Goal: Information Seeking & Learning: Compare options

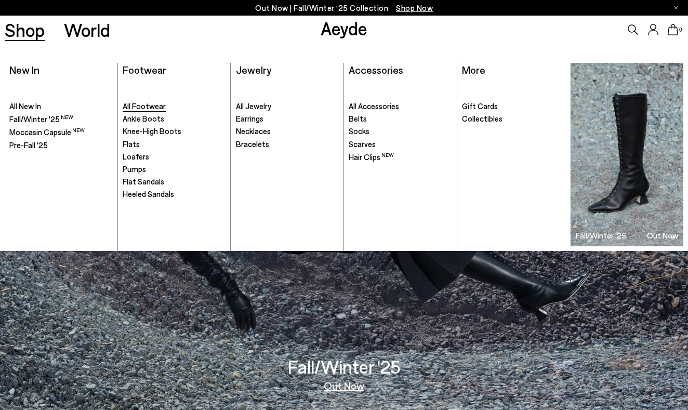
click at [131, 103] on span "All Footwear" at bounding box center [144, 105] width 43 height 9
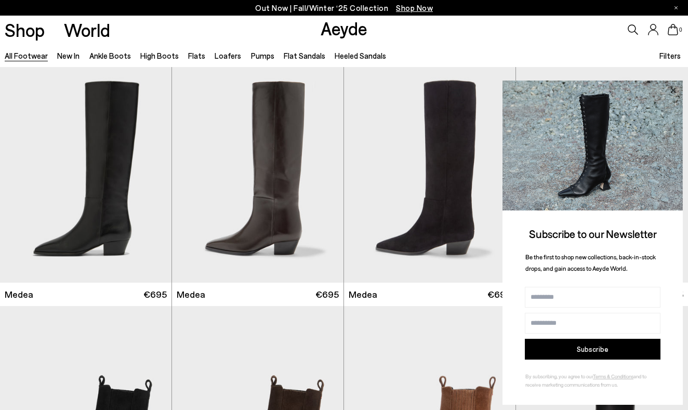
click at [671, 88] on icon at bounding box center [673, 91] width 14 height 14
click at [675, 91] on icon at bounding box center [673, 91] width 14 height 14
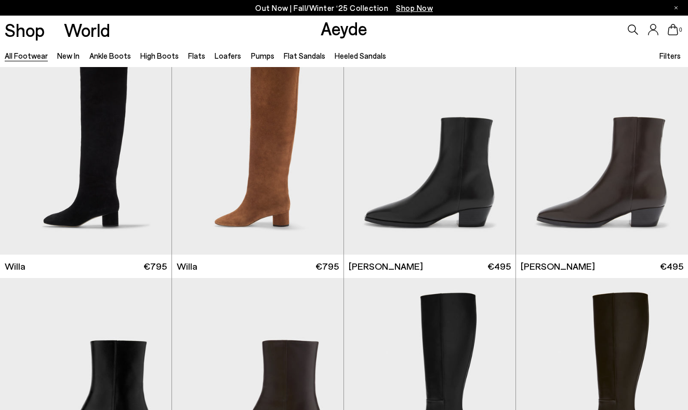
scroll to position [510, 0]
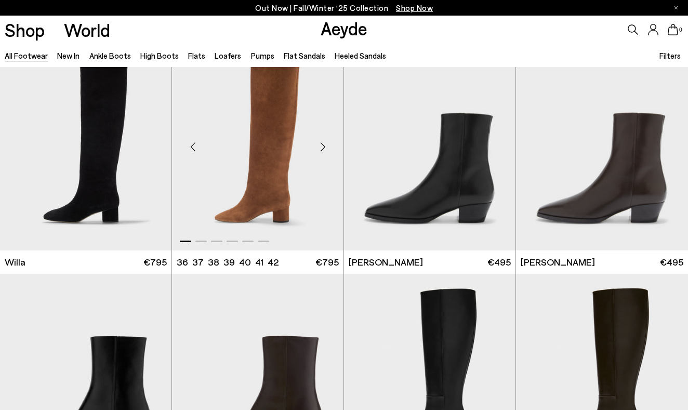
click at [322, 144] on div "Next slide" at bounding box center [322, 146] width 31 height 31
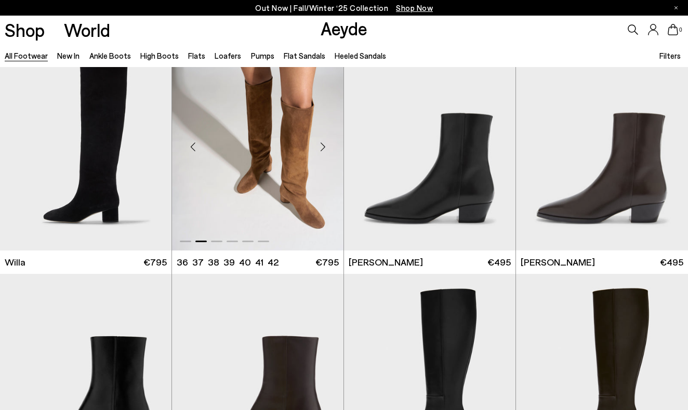
click at [322, 144] on div "Next slide" at bounding box center [322, 146] width 31 height 31
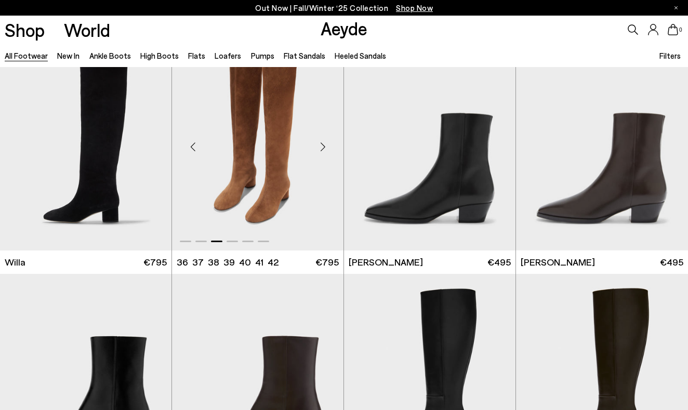
click at [291, 161] on img "3 / 6" at bounding box center [257, 143] width 171 height 216
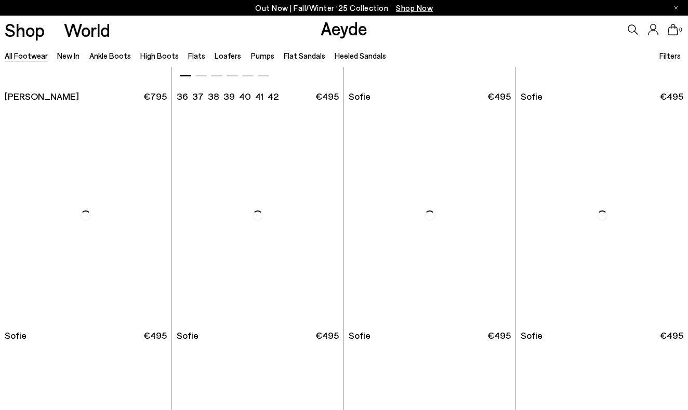
scroll to position [3065, 0]
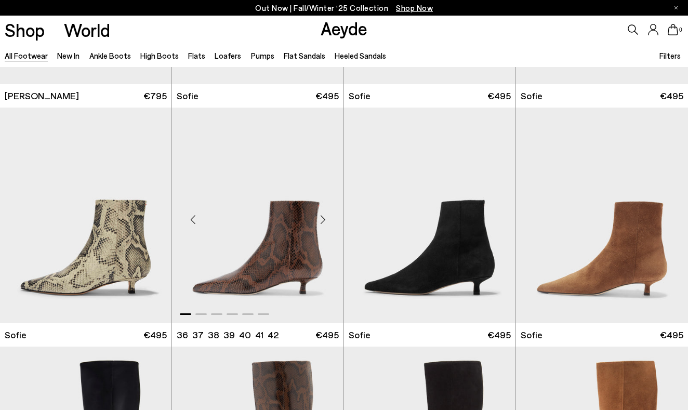
click at [289, 252] on img "1 / 6" at bounding box center [257, 215] width 171 height 216
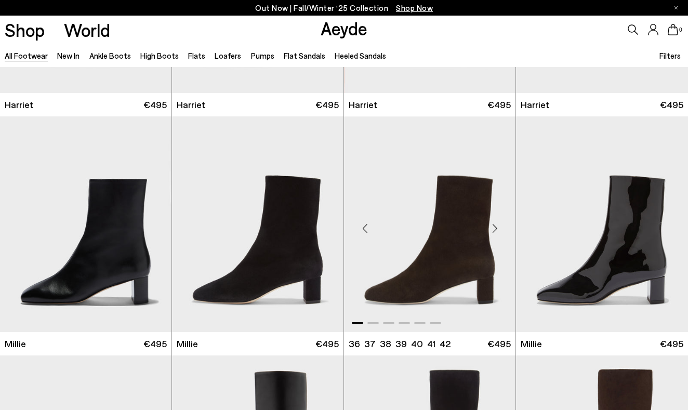
scroll to position [4015, 0]
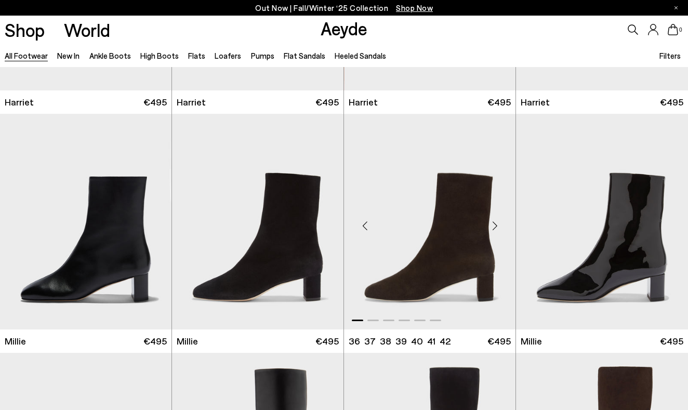
click at [494, 225] on div "Next slide" at bounding box center [494, 225] width 31 height 31
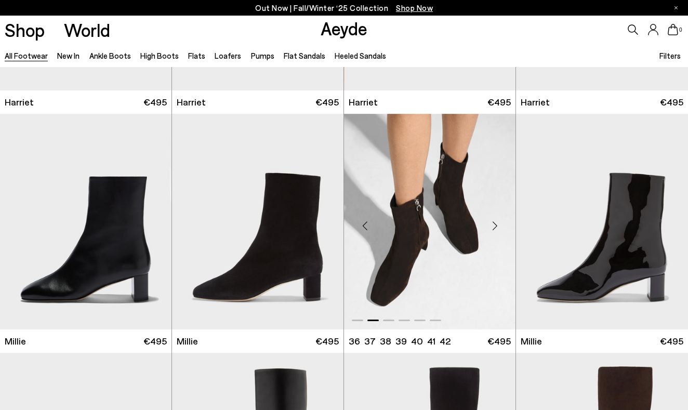
click at [400, 278] on img "2 / 6" at bounding box center [429, 222] width 171 height 216
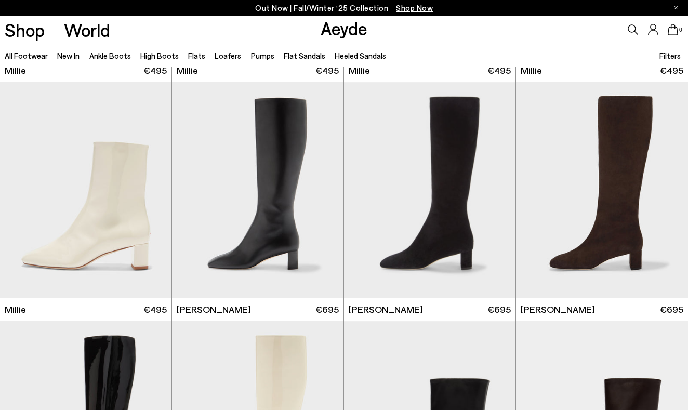
scroll to position [4217, 0]
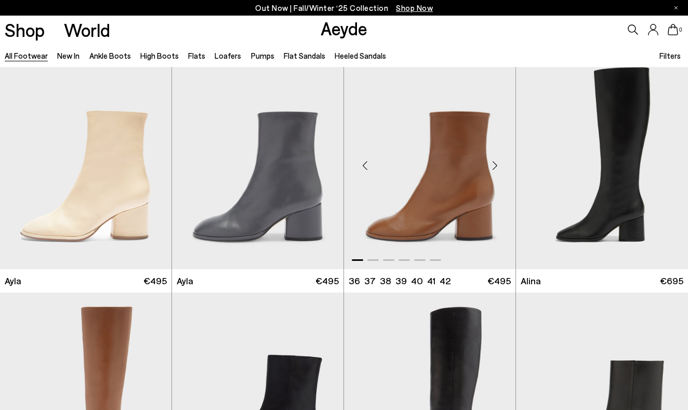
scroll to position [5031, 0]
click at [461, 173] on img "1 / 6" at bounding box center [429, 161] width 171 height 216
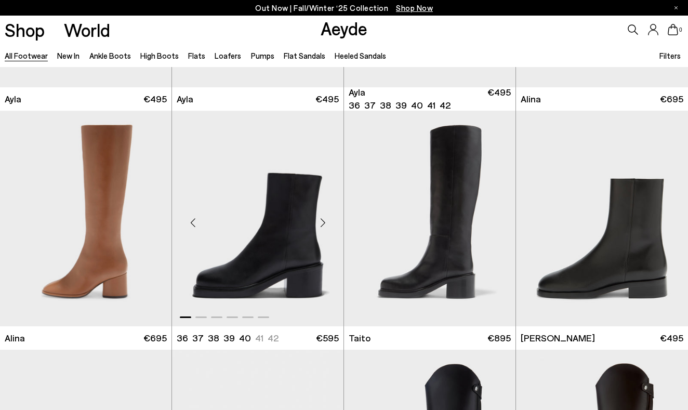
scroll to position [5216, 0]
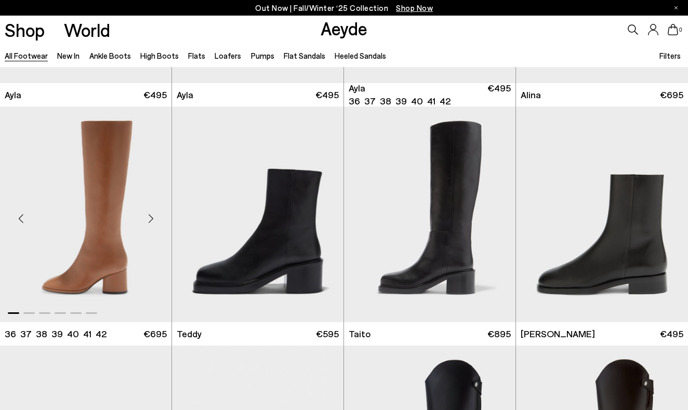
click at [120, 272] on img "1 / 6" at bounding box center [85, 214] width 171 height 216
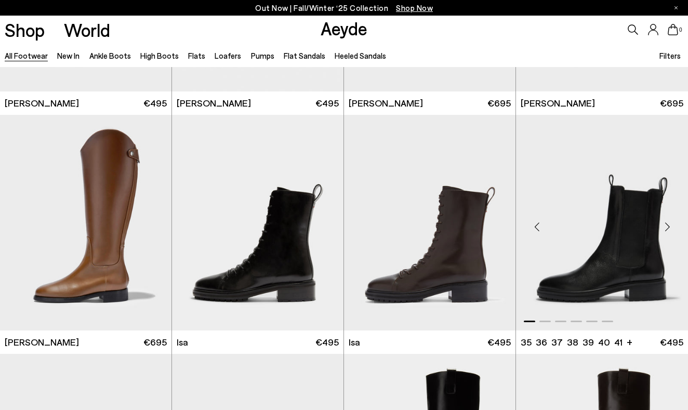
scroll to position [5689, 0]
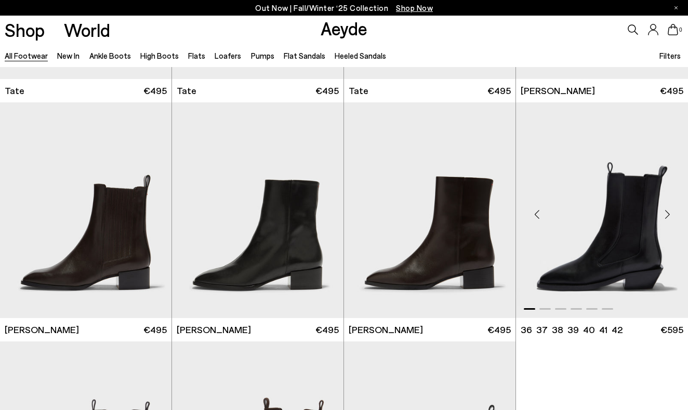
scroll to position [6656, 0]
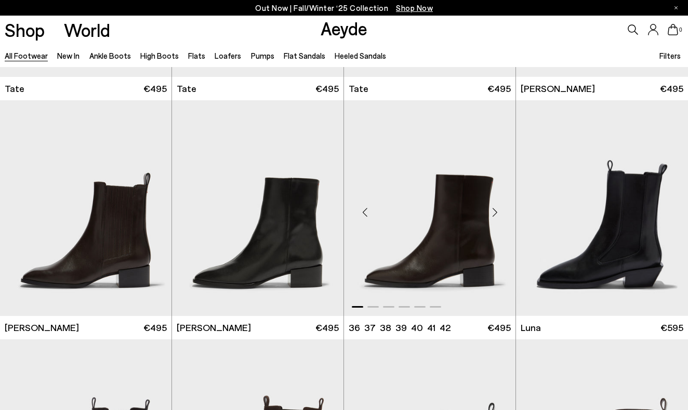
click at [480, 242] on img "1 / 6" at bounding box center [429, 208] width 171 height 216
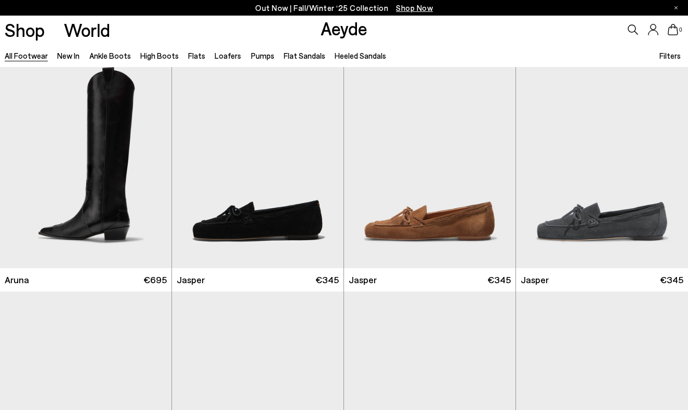
scroll to position [7421, 0]
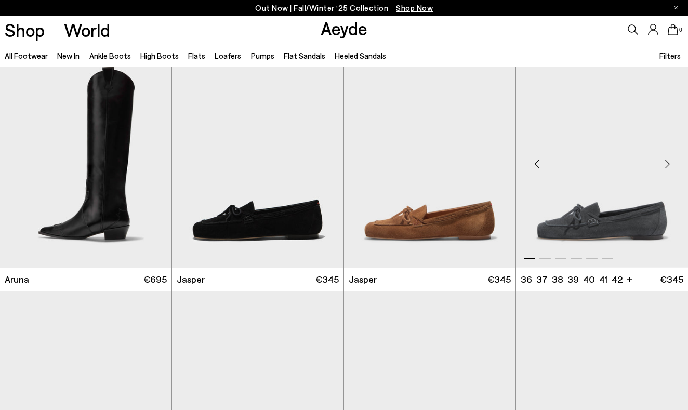
click at [615, 220] on img "1 / 6" at bounding box center [602, 160] width 172 height 216
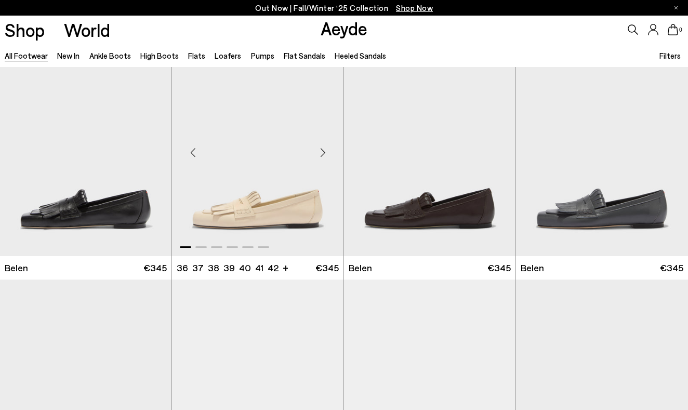
scroll to position [7674, 0]
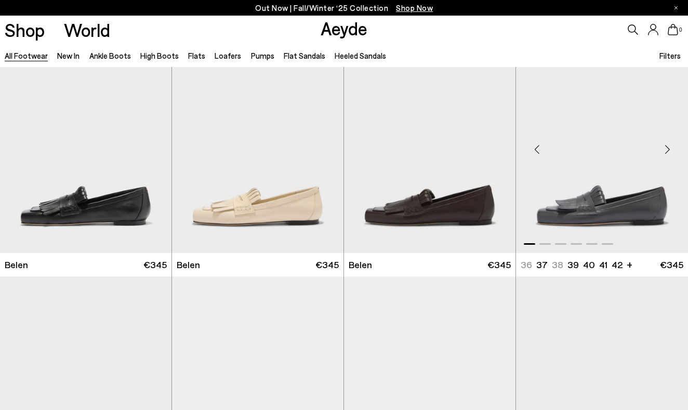
click at [581, 214] on img "1 / 6" at bounding box center [602, 145] width 172 height 216
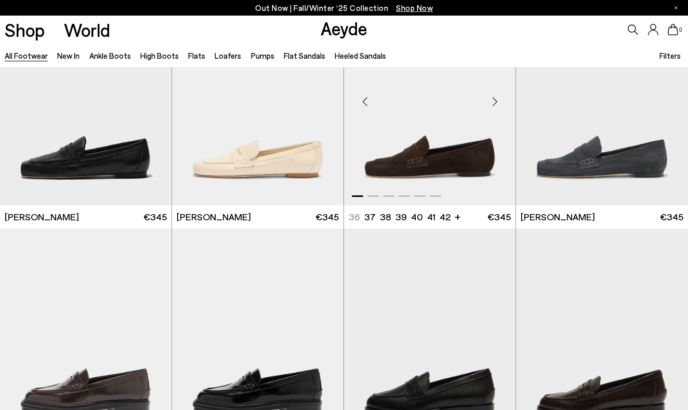
scroll to position [7948, 0]
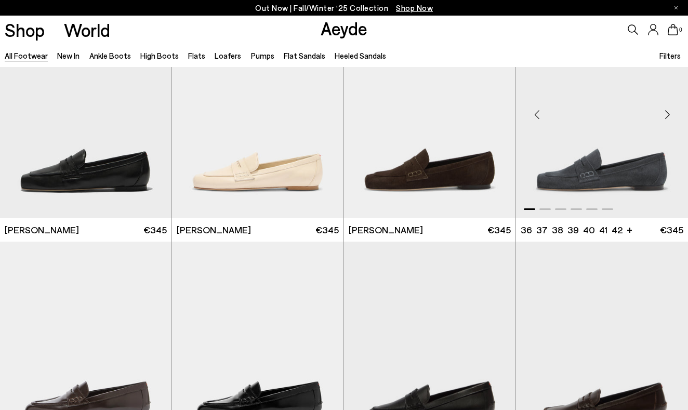
click at [633, 173] on img "1 / 6" at bounding box center [602, 111] width 172 height 216
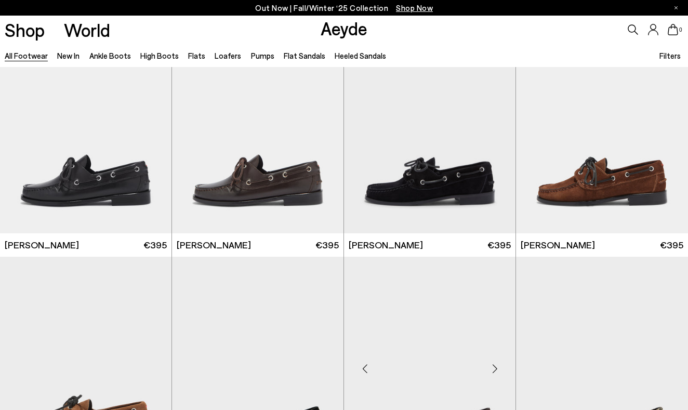
scroll to position [8636, 0]
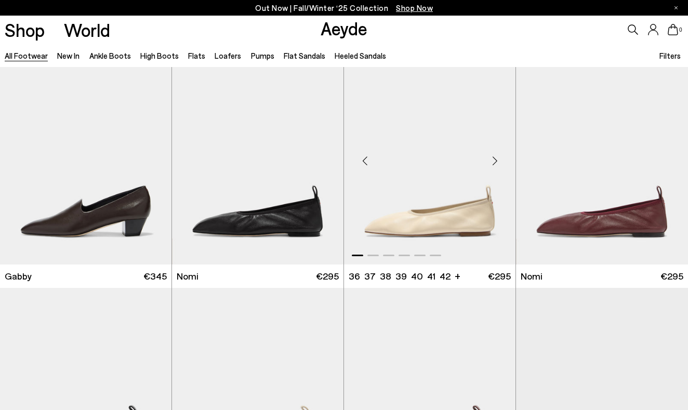
scroll to position [9605, 1]
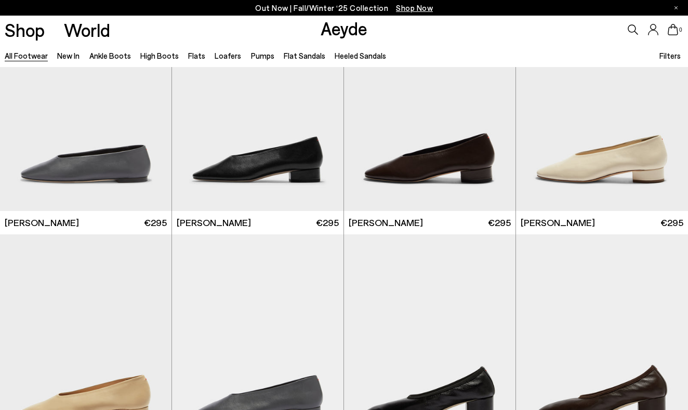
scroll to position [13217, 0]
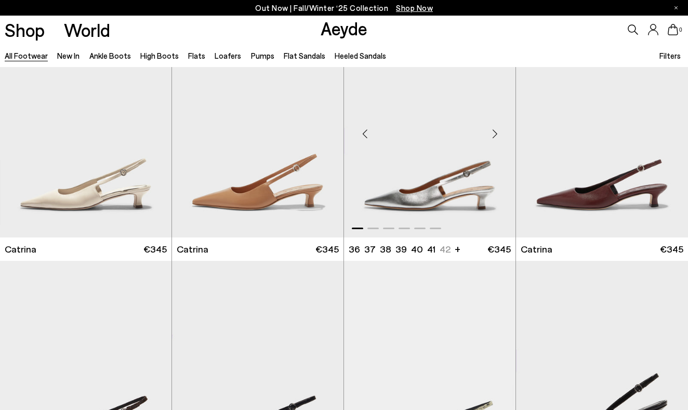
scroll to position [14388, 0]
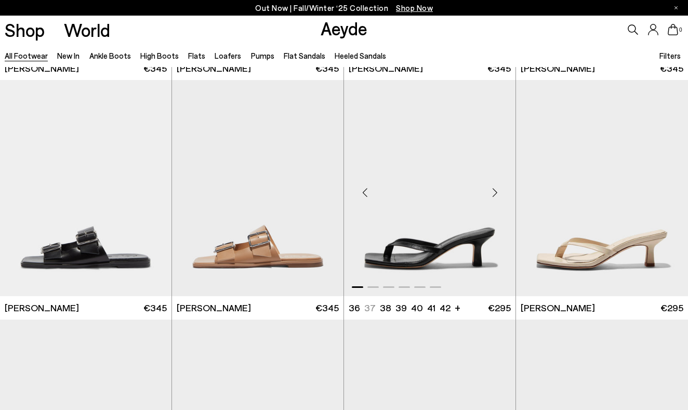
scroll to position [16712, 0]
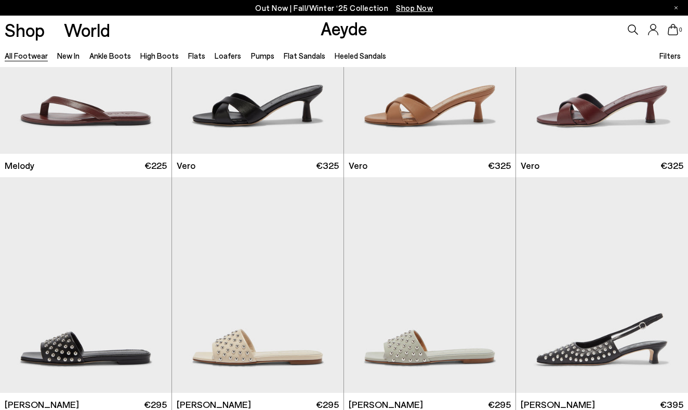
scroll to position [18287, 0]
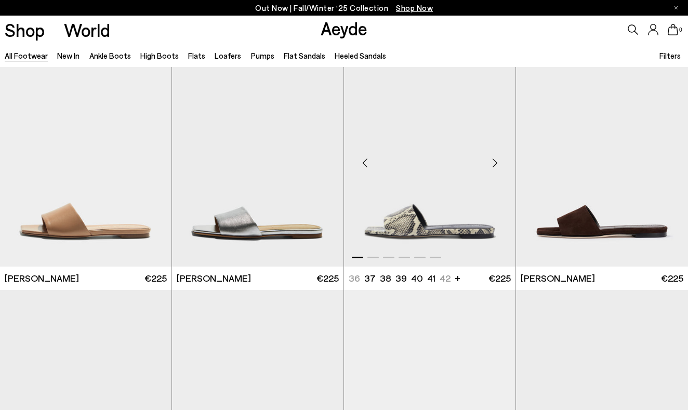
scroll to position [19609, 0]
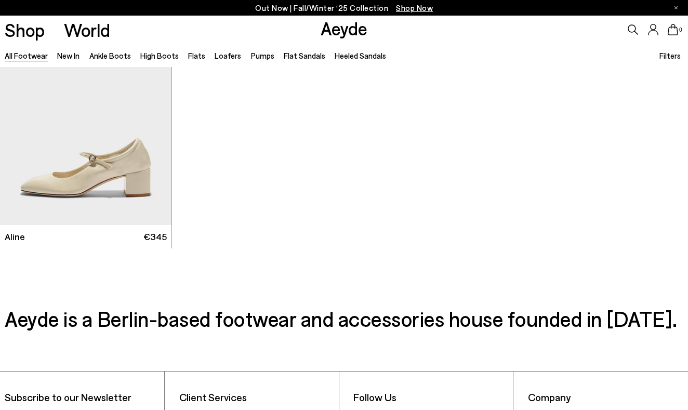
scroll to position [21799, 0]
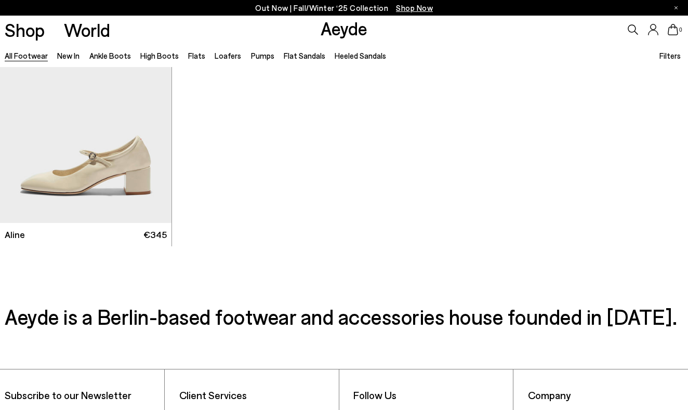
click at [668, 53] on span "Filters" at bounding box center [669, 55] width 21 height 9
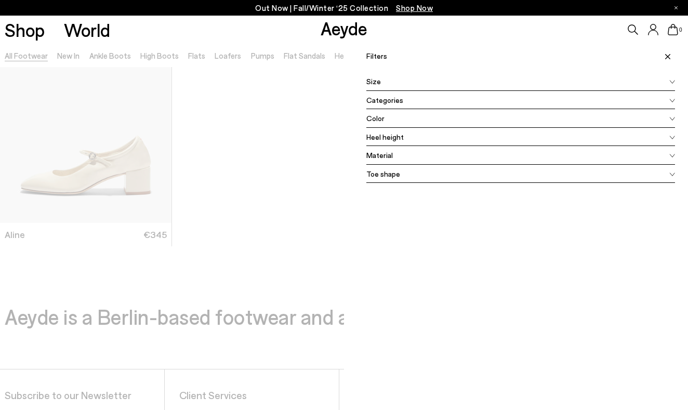
click at [644, 114] on div "Color" at bounding box center [520, 118] width 308 height 19
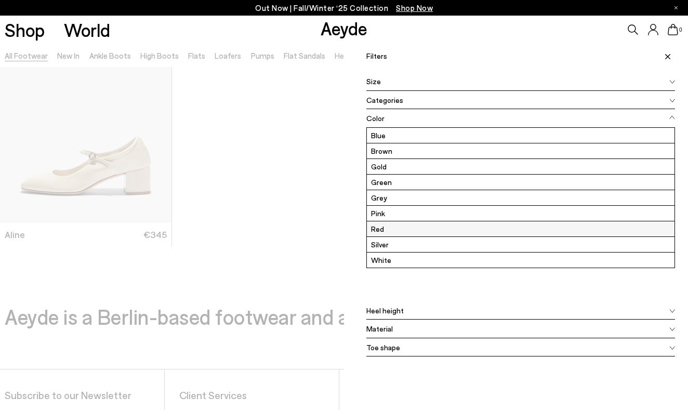
scroll to position [31, 0]
click at [598, 241] on label "Silver" at bounding box center [520, 244] width 307 height 15
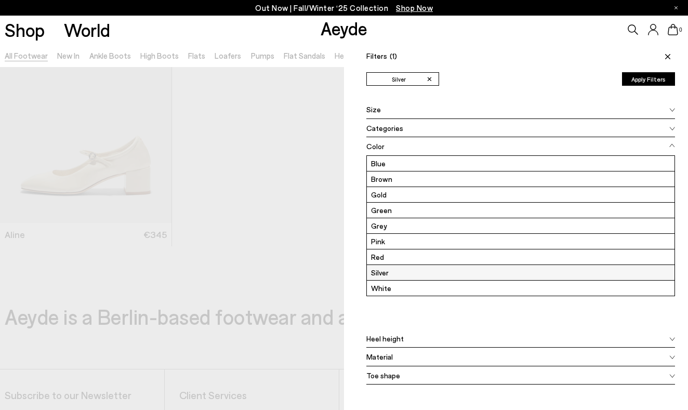
scroll to position [0, 0]
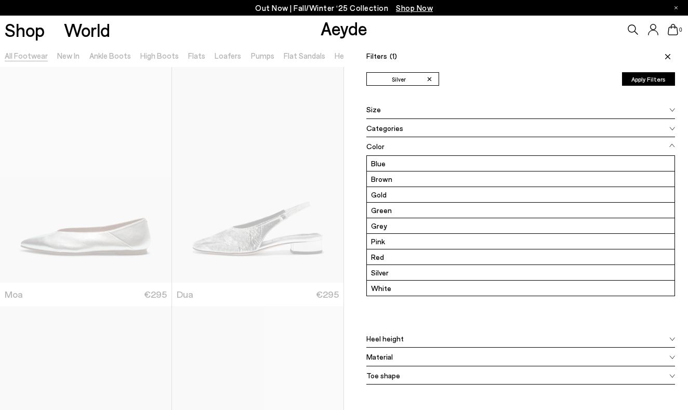
click at [655, 77] on button "Apply Filters" at bounding box center [648, 79] width 53 height 14
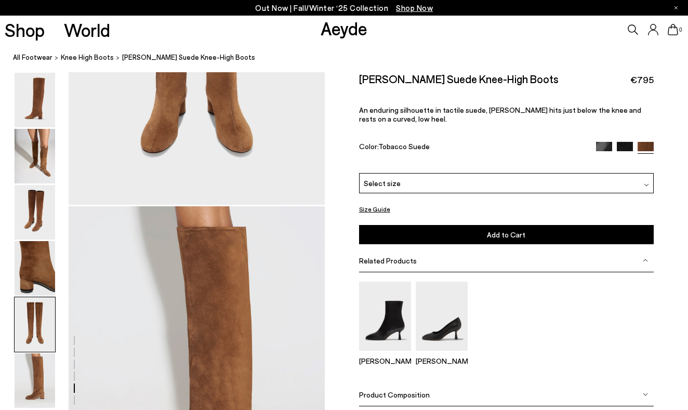
scroll to position [1573, 0]
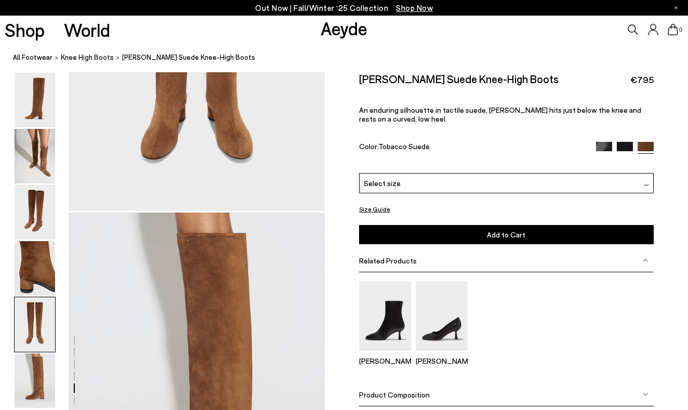
click at [384, 179] on span "Select size" at bounding box center [382, 183] width 37 height 11
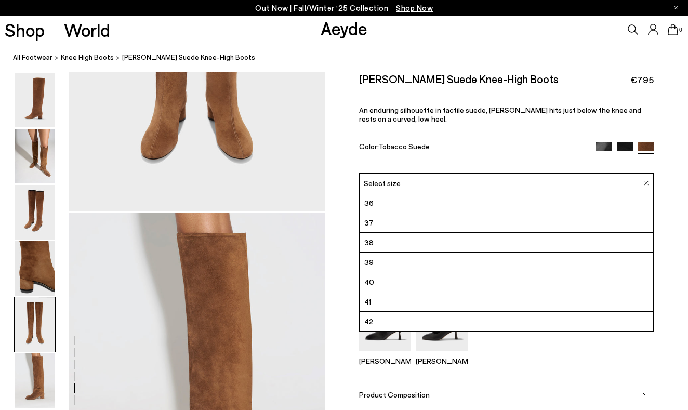
click at [373, 262] on li "39" at bounding box center [505, 262] width 293 height 20
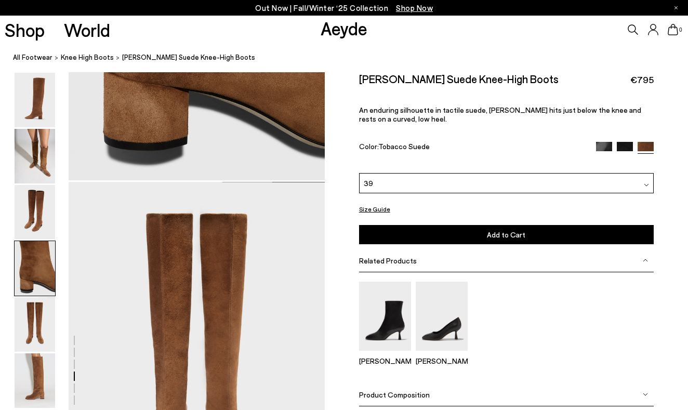
scroll to position [1254, 0]
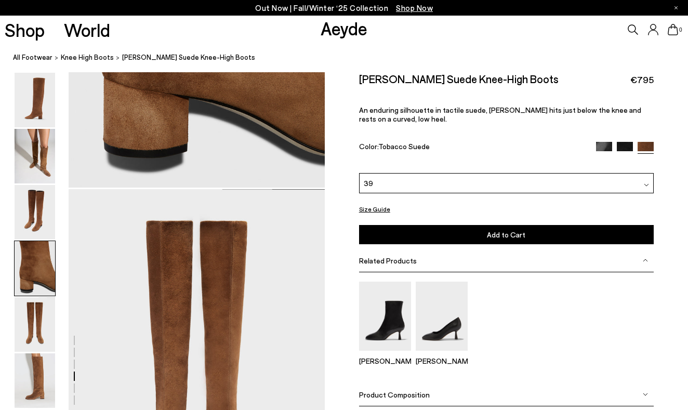
click at [375, 208] on button "Size Guide" at bounding box center [374, 209] width 31 height 13
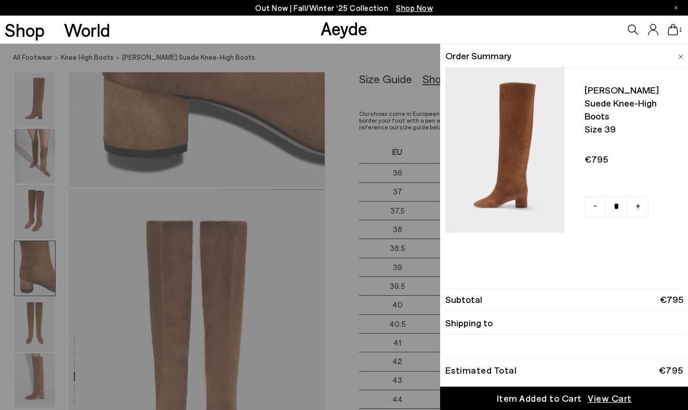
click at [682, 55] on img at bounding box center [680, 57] width 5 height 5
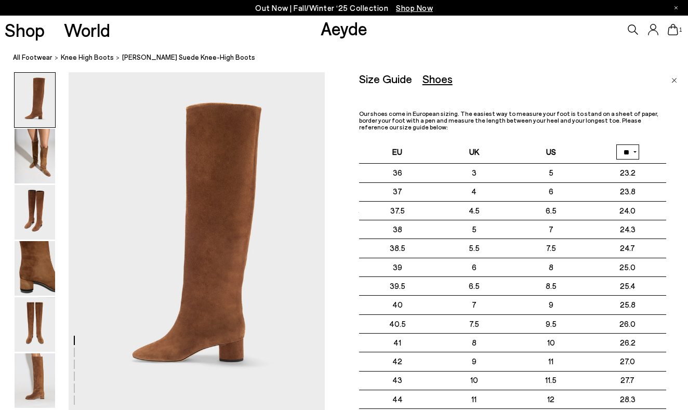
scroll to position [0, 0]
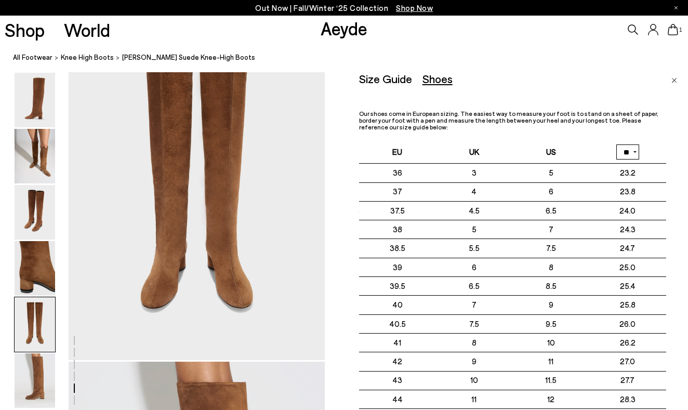
scroll to position [1423, 0]
click at [673, 79] on img "Close" at bounding box center [674, 80] width 6 height 5
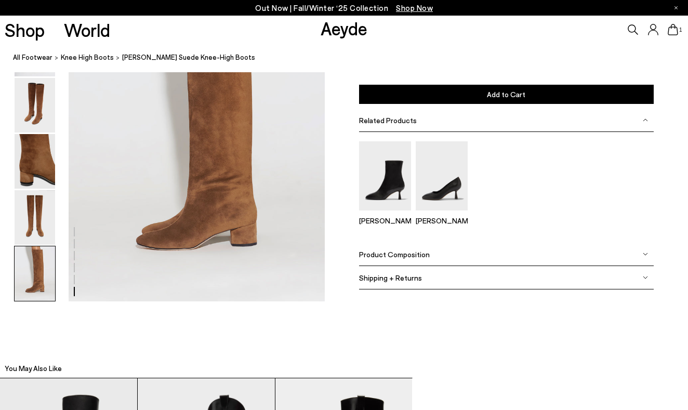
scroll to position [1837, 0]
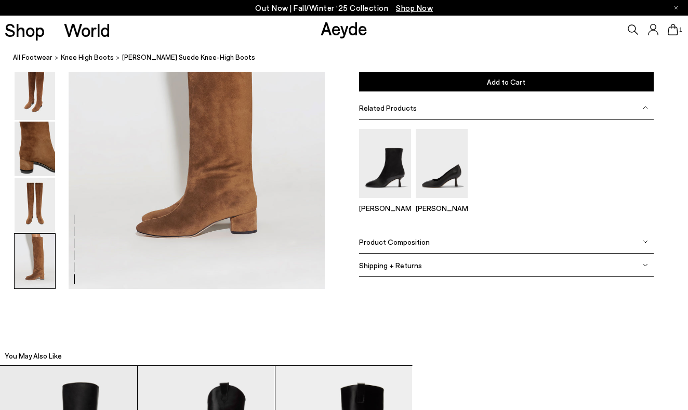
click at [643, 240] on img at bounding box center [644, 241] width 5 height 5
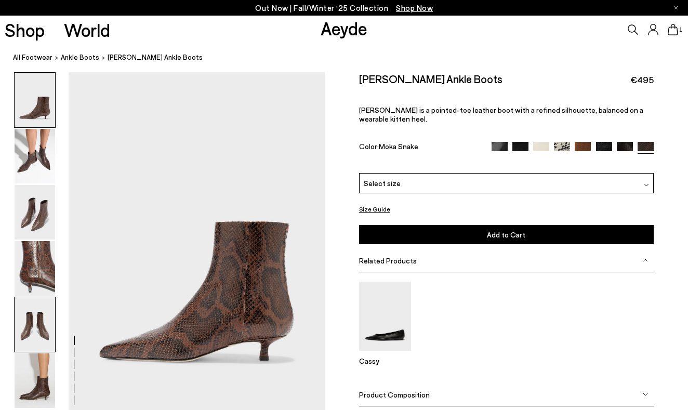
click at [48, 319] on img at bounding box center [35, 324] width 41 height 55
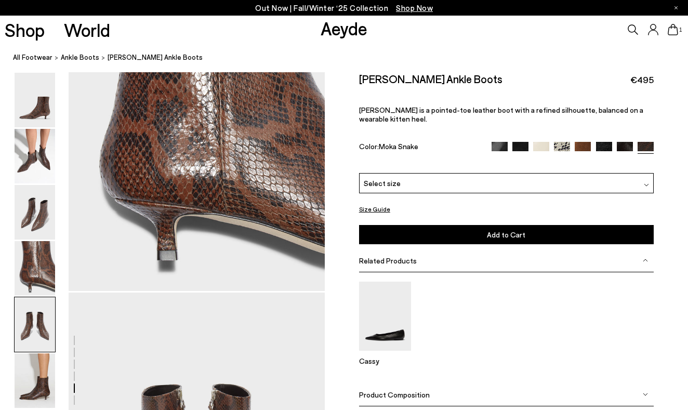
scroll to position [1371, 0]
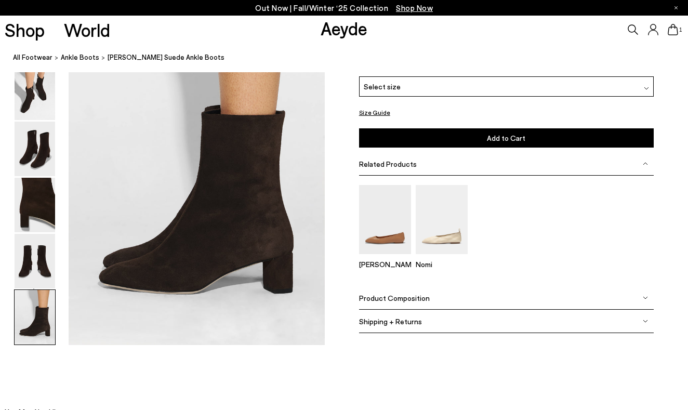
scroll to position [1793, 0]
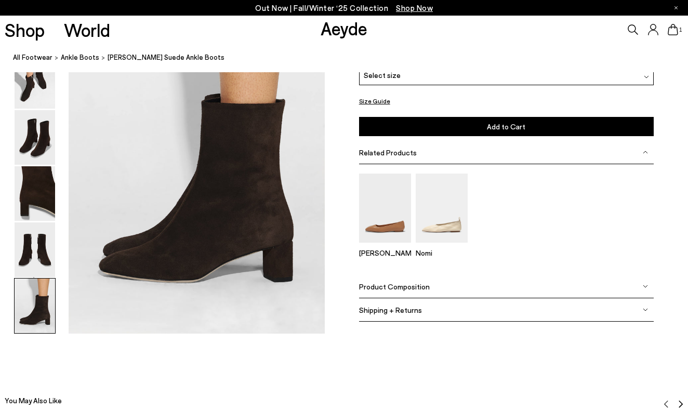
click at [422, 284] on span "Product Composition" at bounding box center [394, 285] width 71 height 9
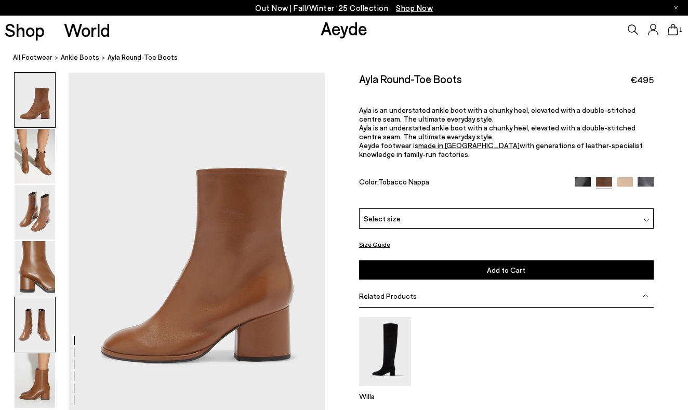
click at [35, 338] on img at bounding box center [35, 324] width 41 height 55
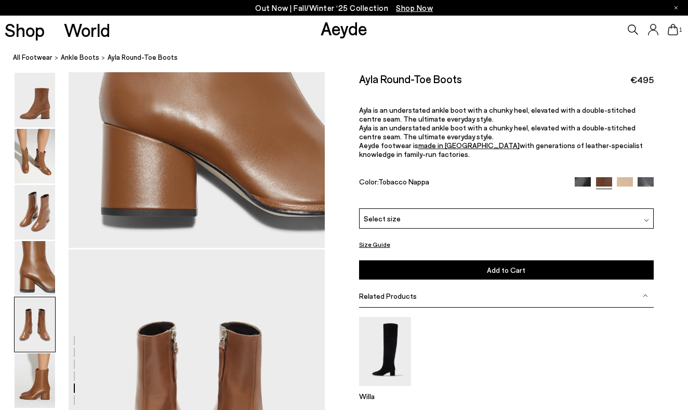
scroll to position [1371, 0]
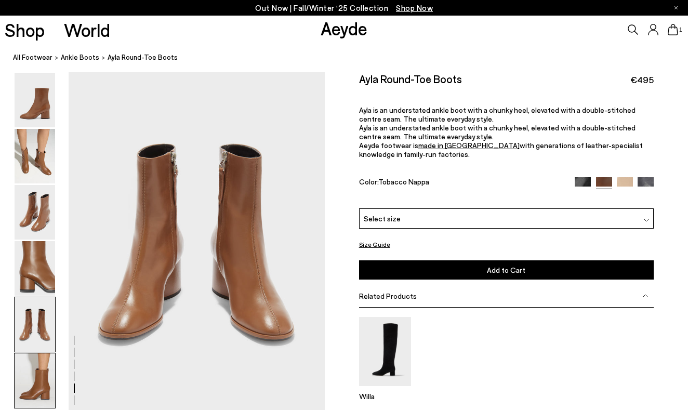
click at [41, 379] on img at bounding box center [35, 380] width 41 height 55
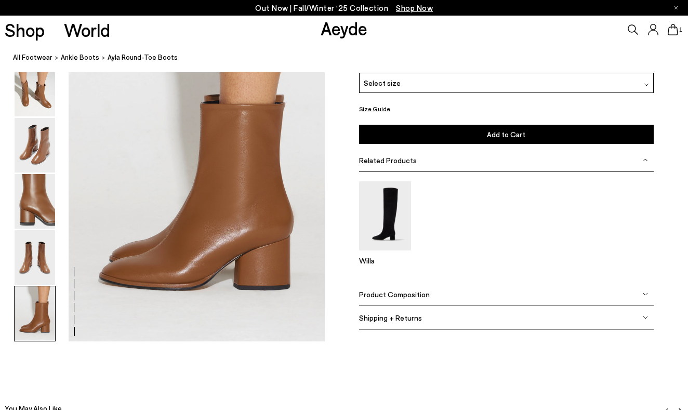
click at [378, 290] on span "Product Composition" at bounding box center [394, 293] width 71 height 9
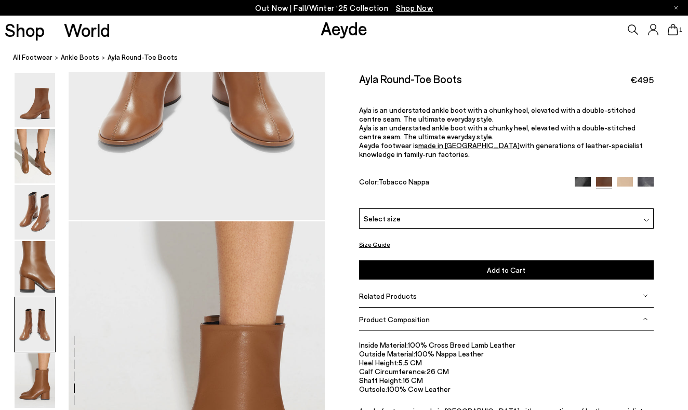
scroll to position [1564, 0]
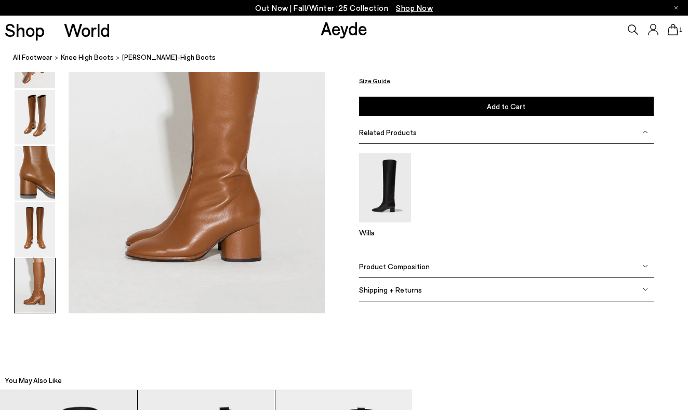
scroll to position [1813, 0]
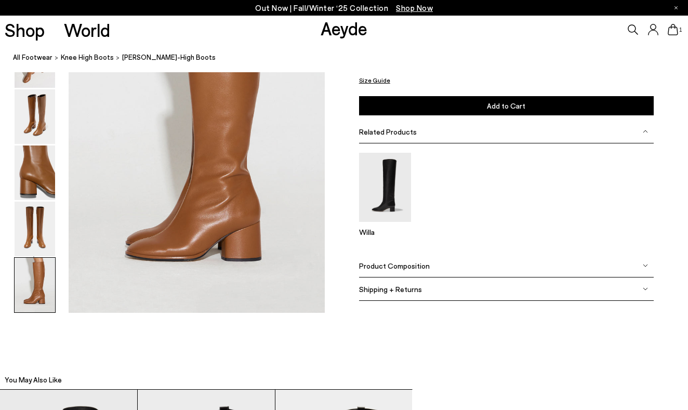
click at [419, 266] on span "Product Composition" at bounding box center [394, 265] width 71 height 9
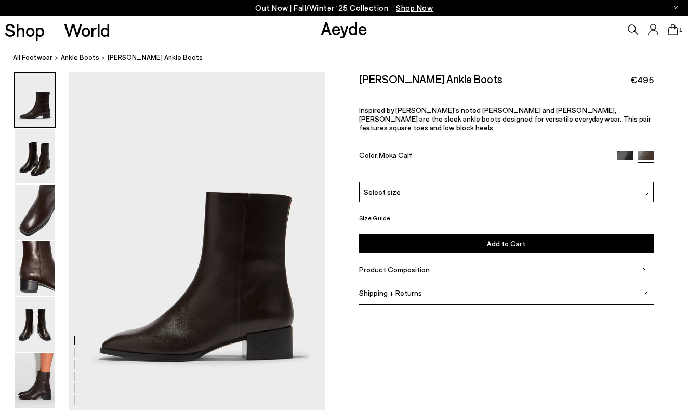
click at [463, 262] on div "Product Composition" at bounding box center [506, 269] width 294 height 23
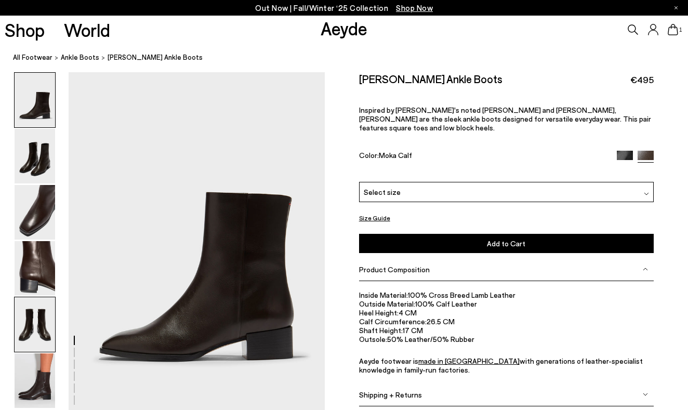
click at [40, 322] on img at bounding box center [35, 324] width 41 height 55
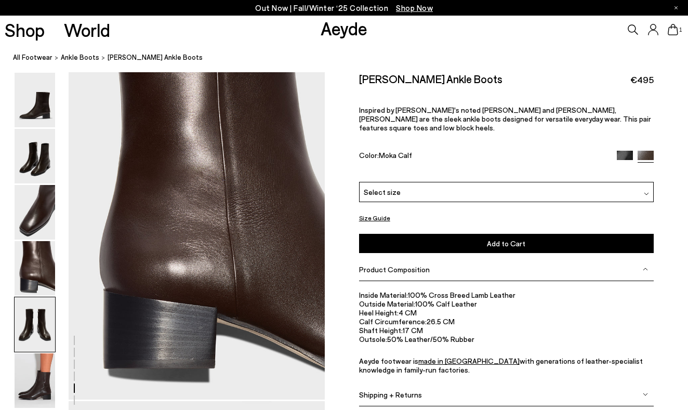
scroll to position [1371, 0]
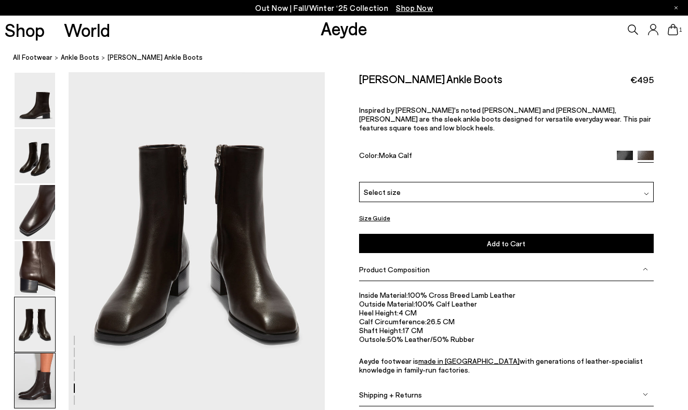
click at [35, 391] on img at bounding box center [35, 380] width 41 height 55
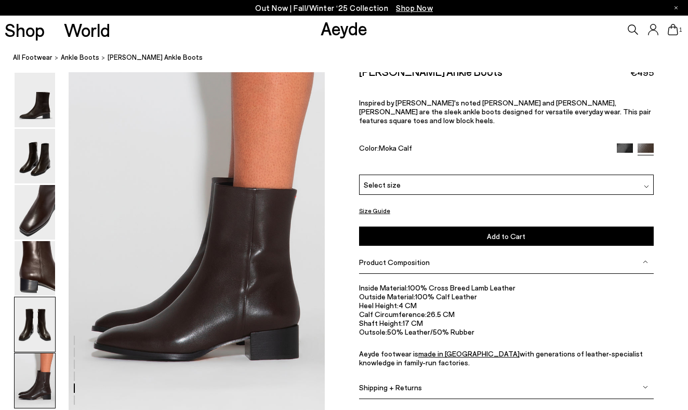
scroll to position [1785, 0]
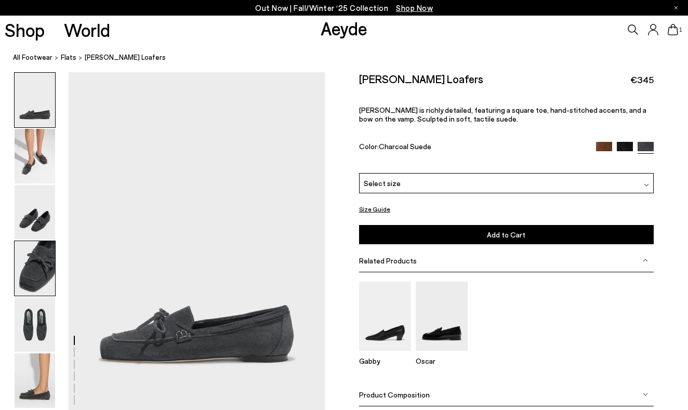
click at [39, 261] on img at bounding box center [35, 268] width 41 height 55
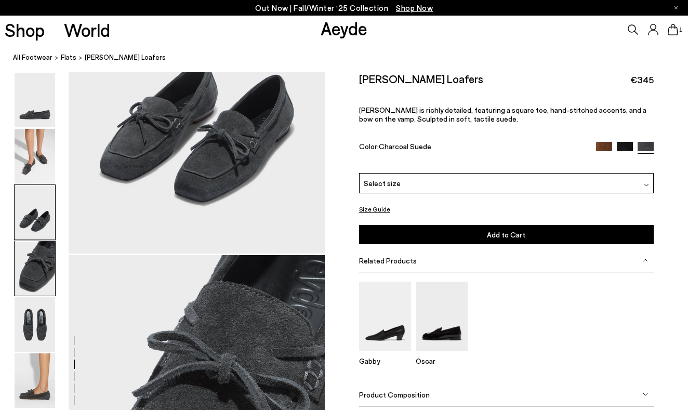
scroll to position [1028, 0]
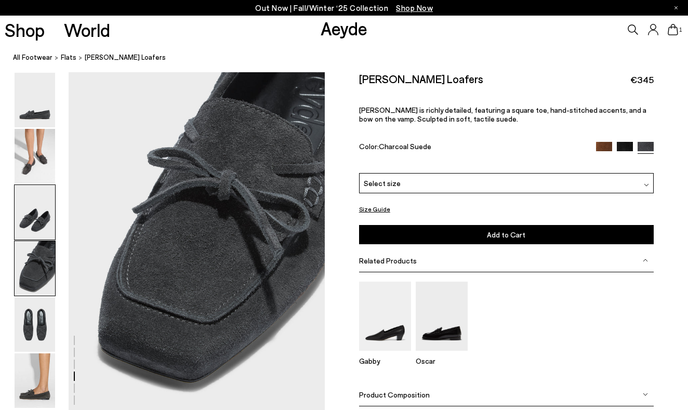
click at [33, 224] on img at bounding box center [35, 212] width 41 height 55
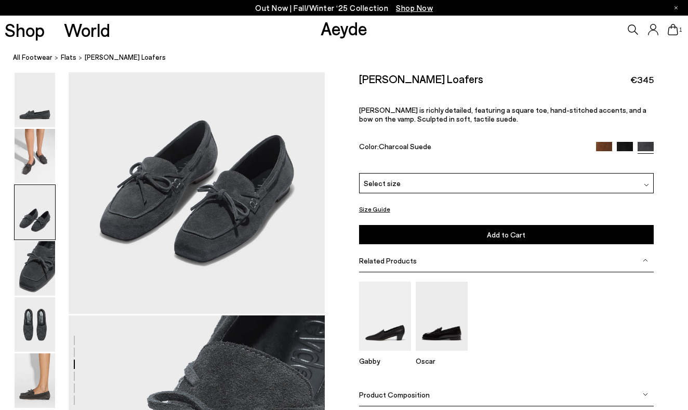
scroll to position [685, 0]
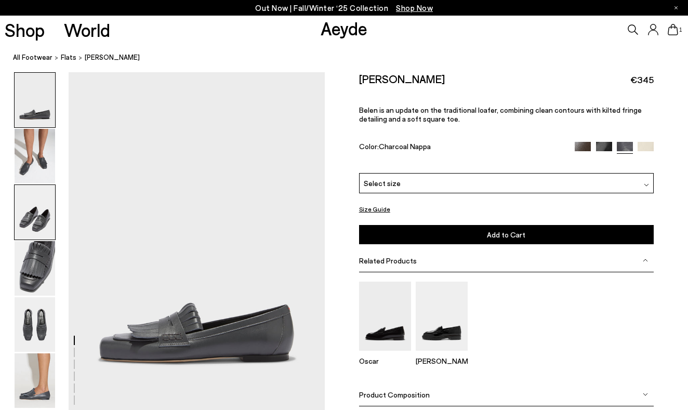
click at [42, 218] on img at bounding box center [35, 212] width 41 height 55
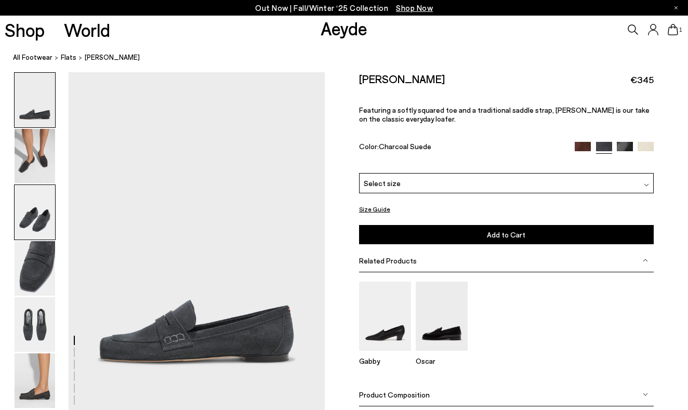
click at [40, 216] on img at bounding box center [35, 212] width 41 height 55
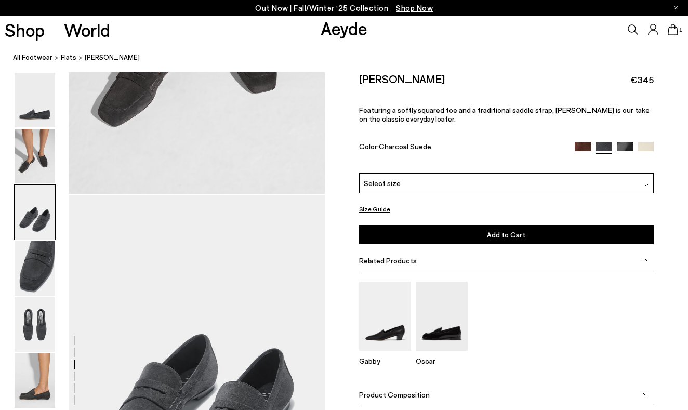
scroll to position [685, 0]
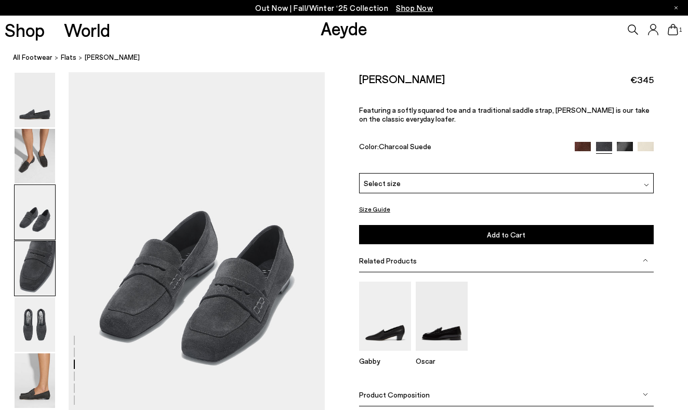
click at [42, 278] on img at bounding box center [35, 268] width 41 height 55
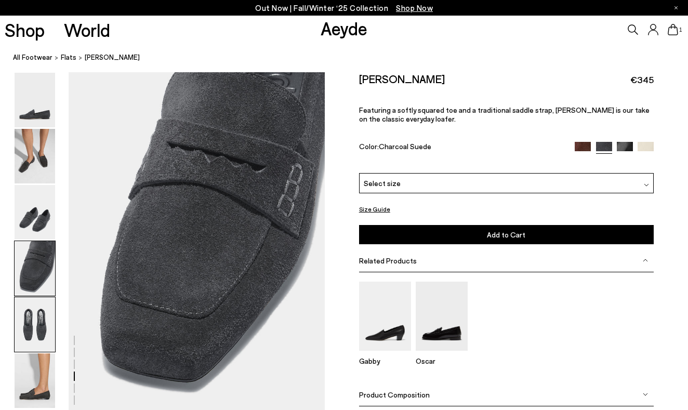
click at [38, 326] on img at bounding box center [35, 324] width 41 height 55
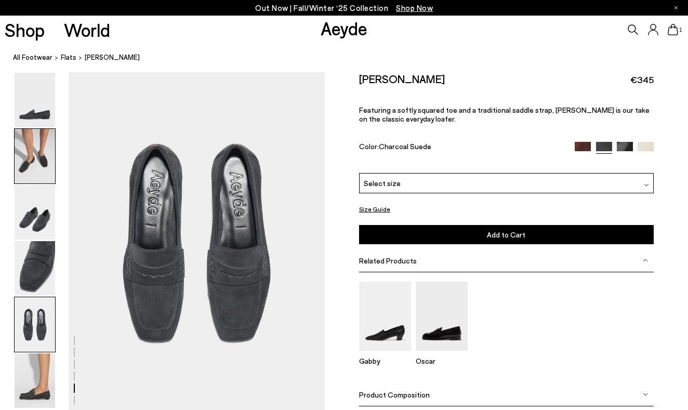
click at [31, 167] on img at bounding box center [35, 156] width 41 height 55
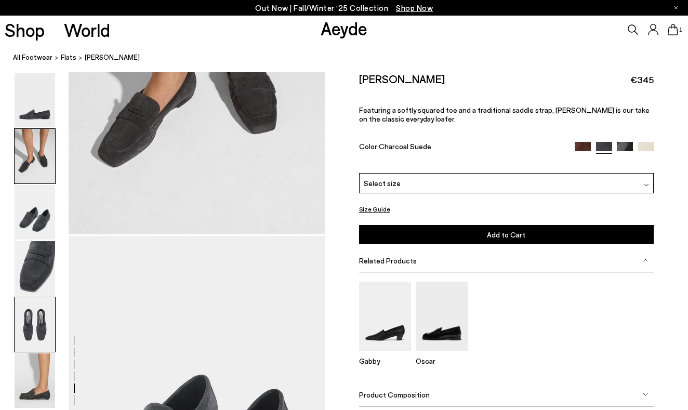
scroll to position [343, 0]
